Goal: Task Accomplishment & Management: Manage account settings

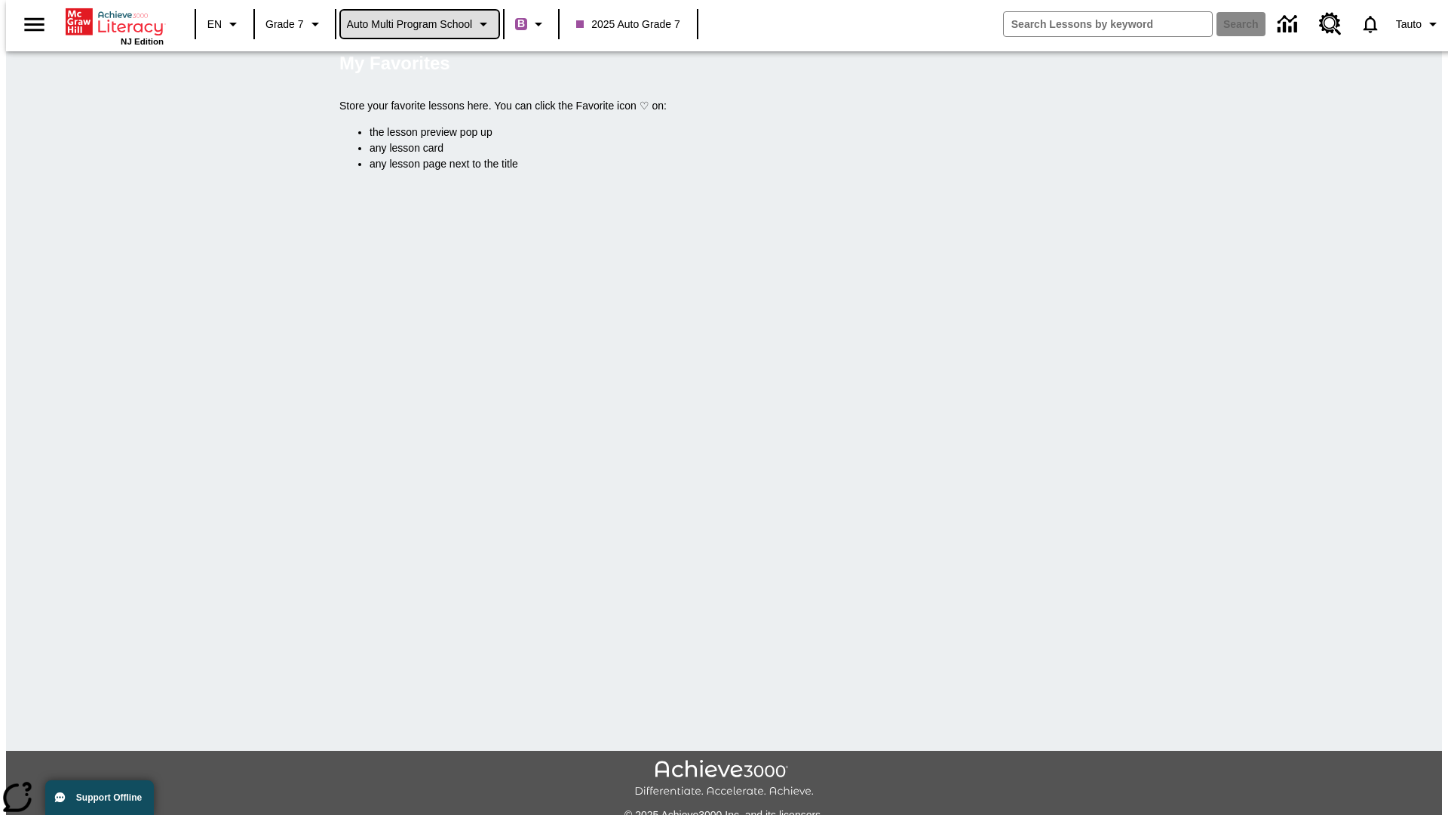
click at [420, 24] on span "Auto Multi program School" at bounding box center [410, 25] width 126 height 16
click at [415, 65] on span "Auto Lit Boost only School" at bounding box center [409, 64] width 123 height 16
